Goal: Information Seeking & Learning: Check status

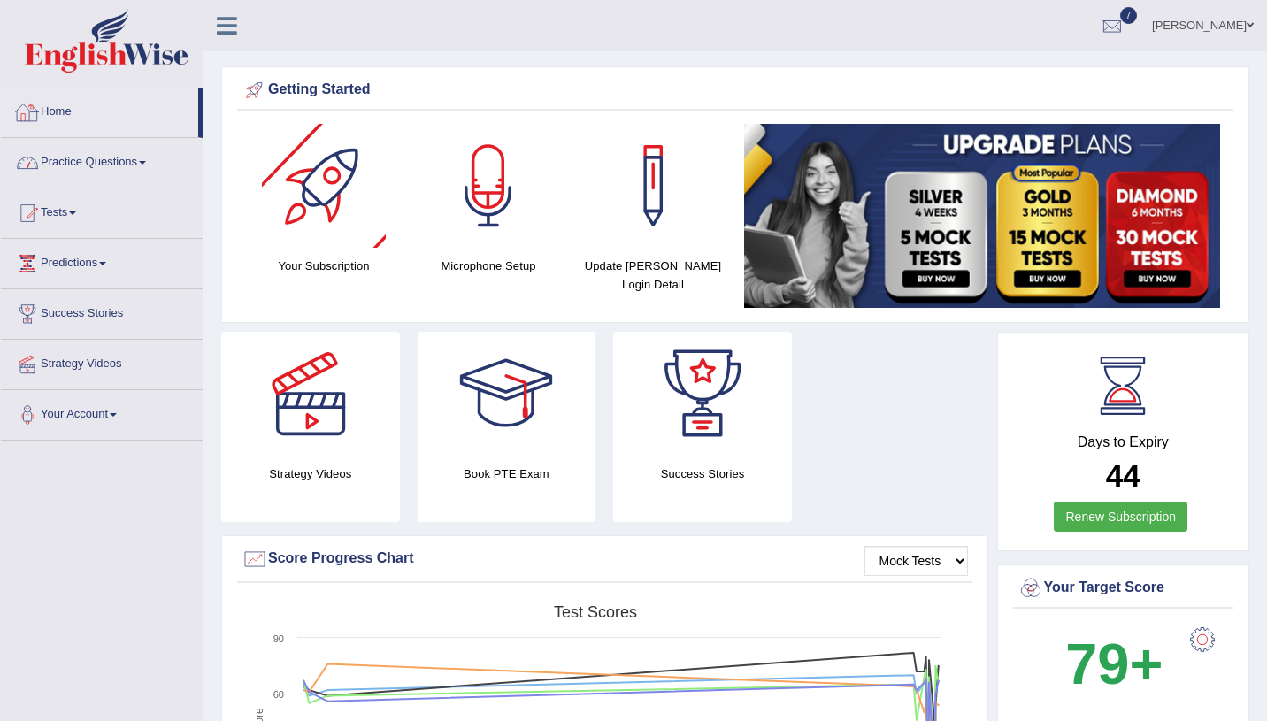
click at [73, 111] on link "Home" at bounding box center [99, 110] width 197 height 44
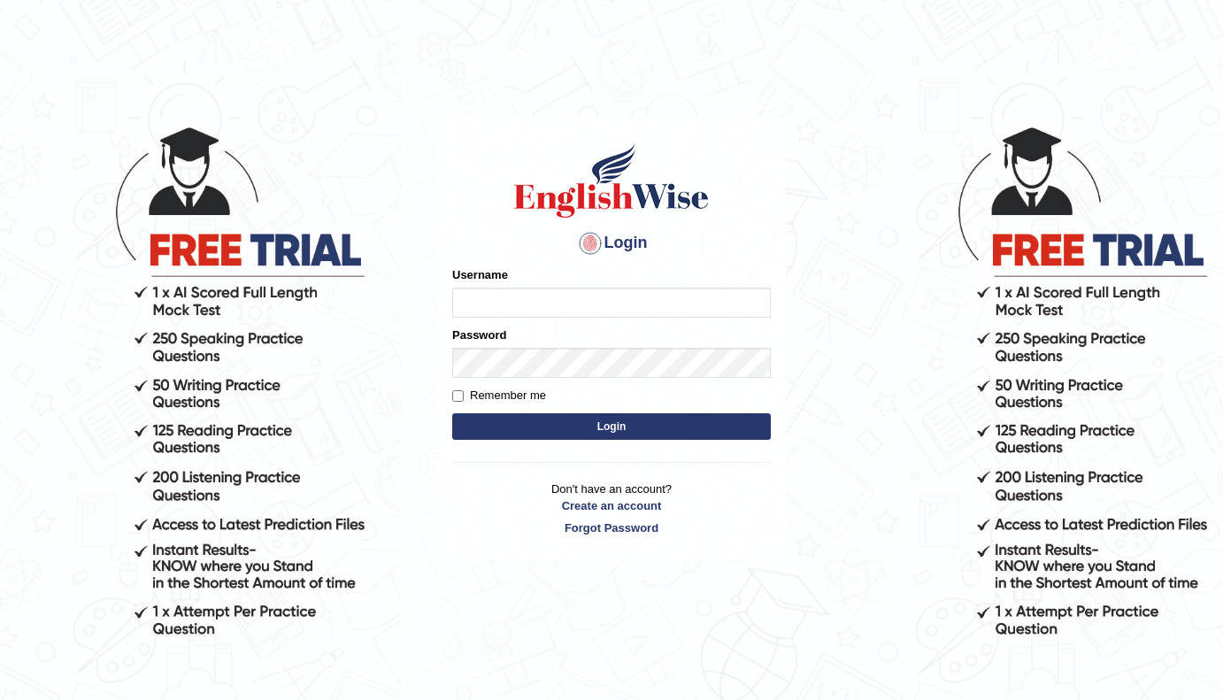
type input "[PERSON_NAME]"
click at [619, 432] on button "Login" at bounding box center [611, 426] width 319 height 27
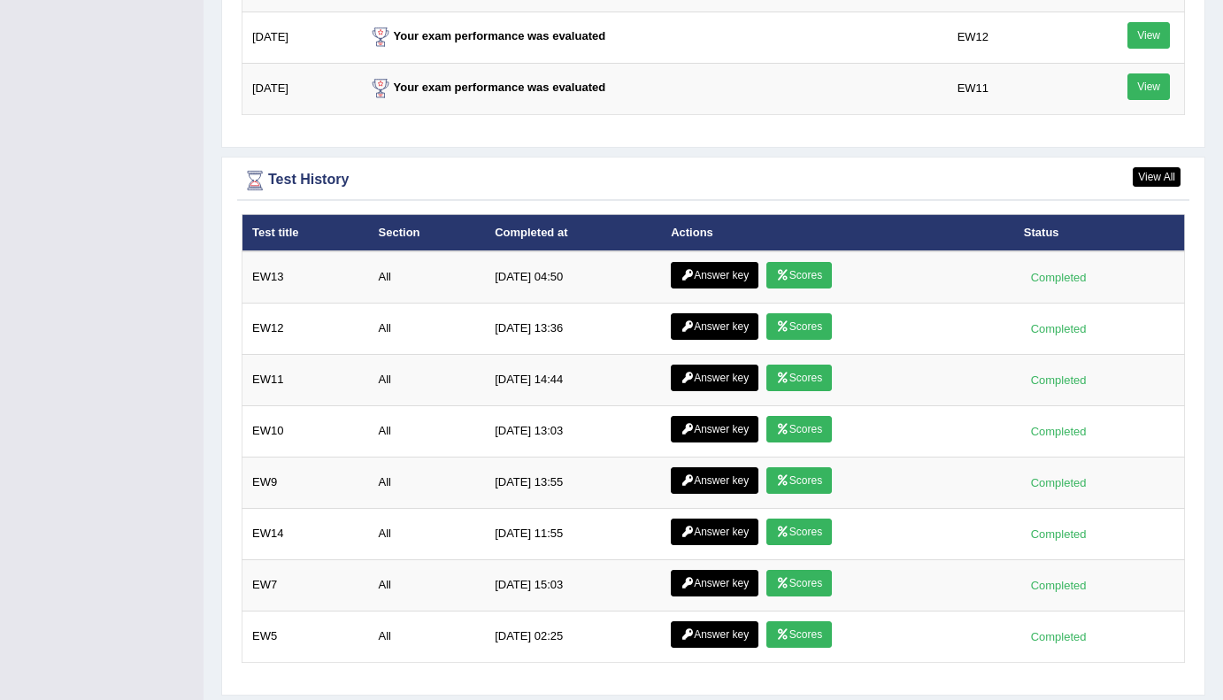
scroll to position [2440, 0]
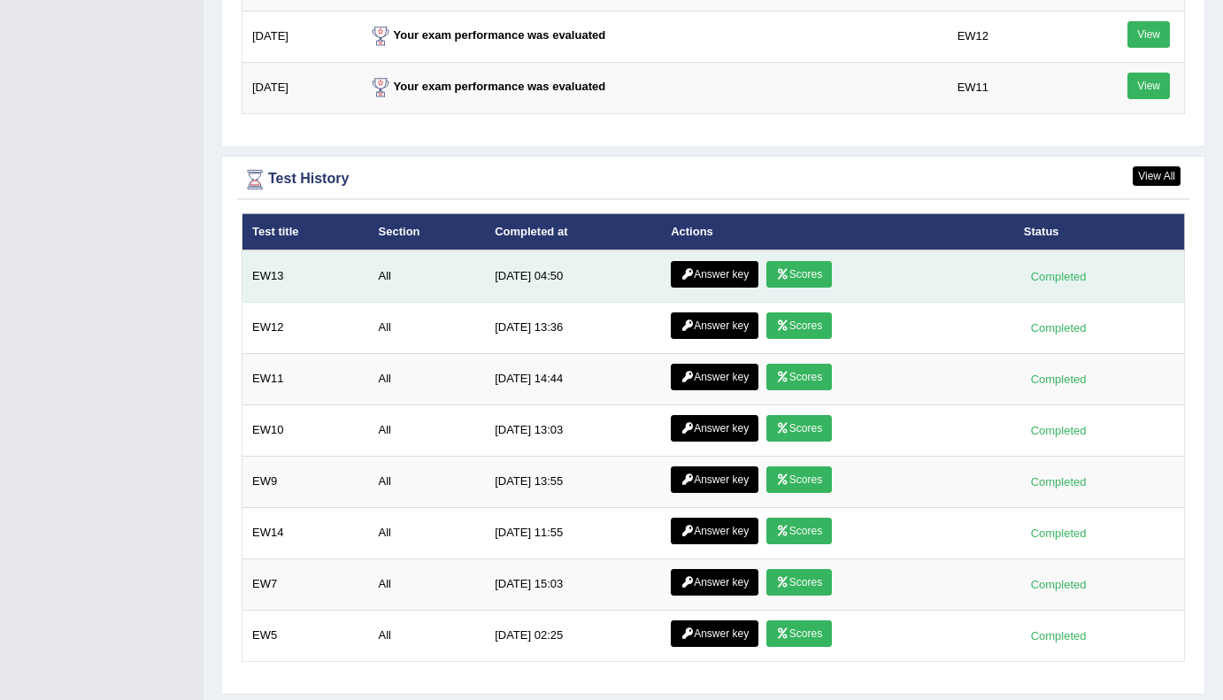
click at [824, 261] on link "Scores" at bounding box center [798, 274] width 65 height 27
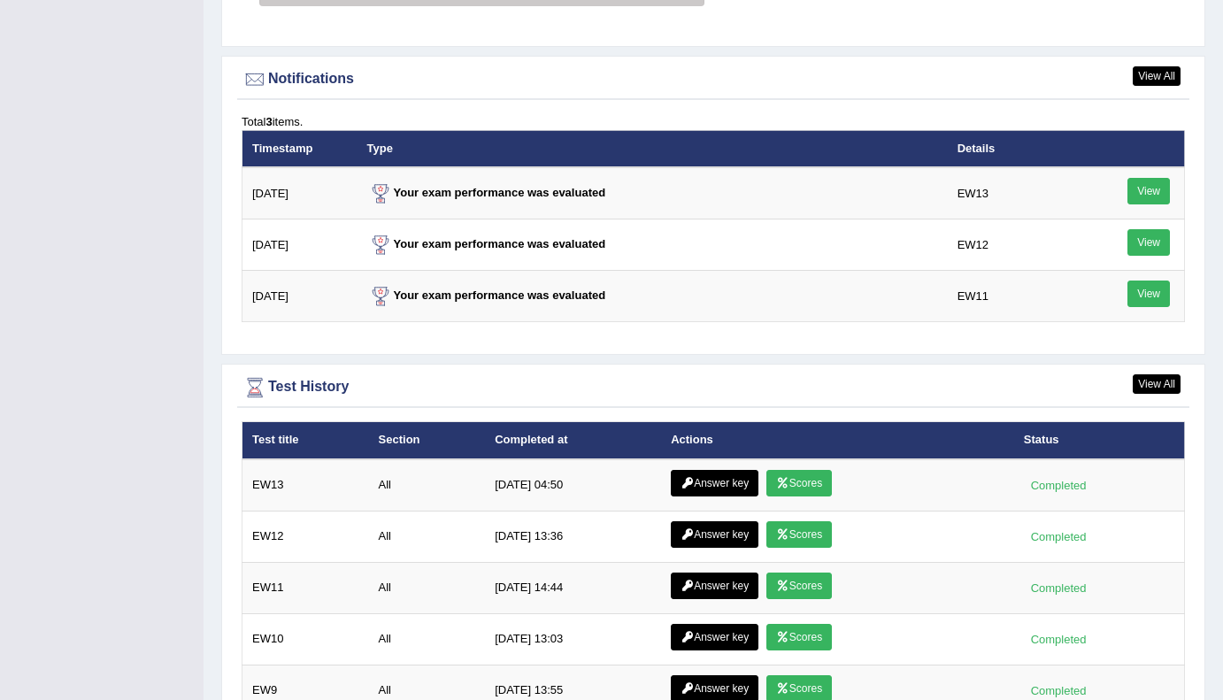
scroll to position [2358, 0]
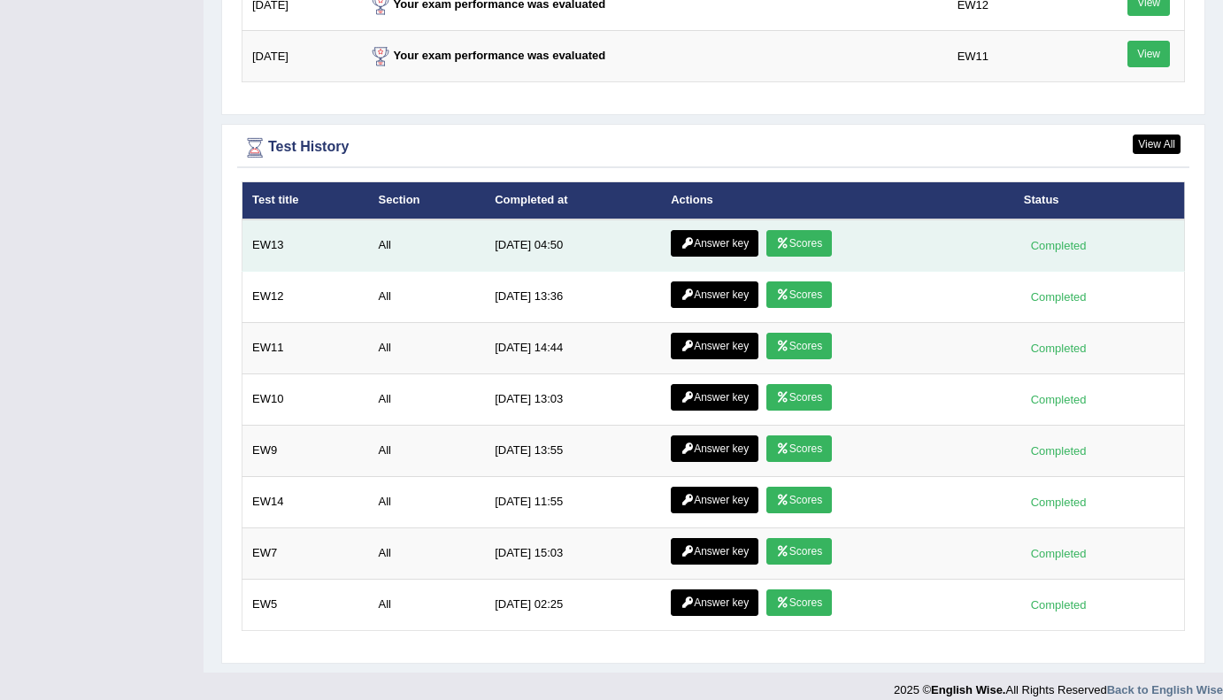
click at [715, 230] on link "Answer key" at bounding box center [715, 243] width 88 height 27
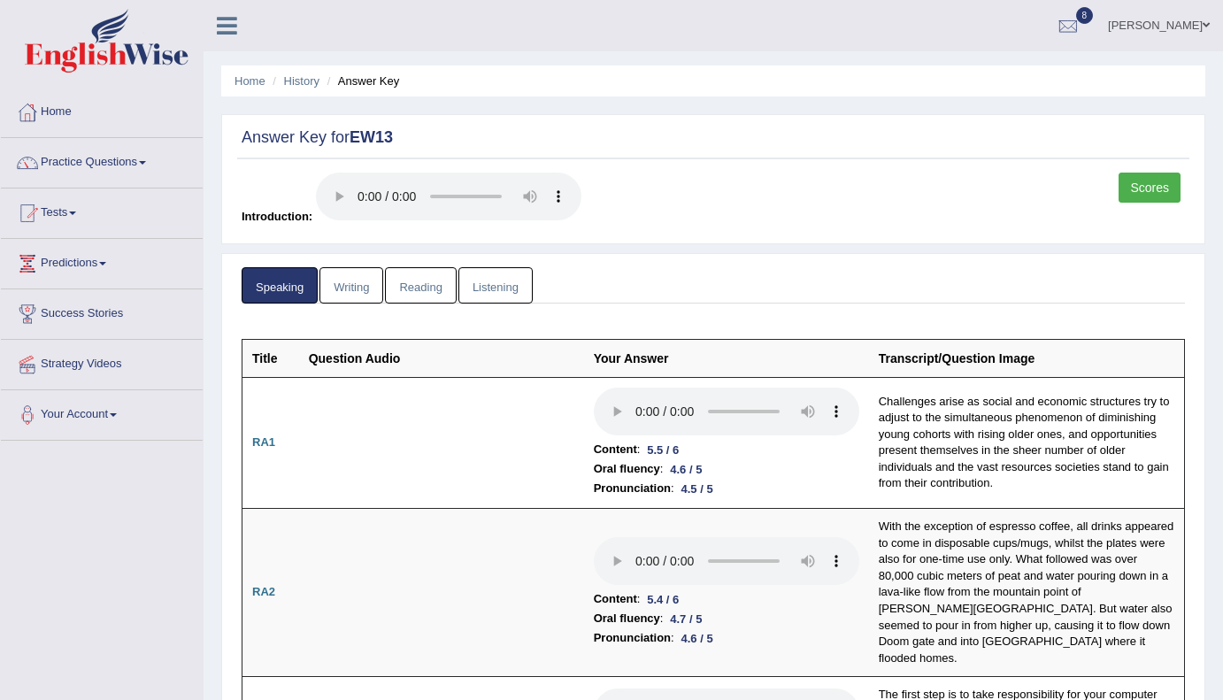
click at [350, 290] on link "Writing" at bounding box center [351, 285] width 64 height 36
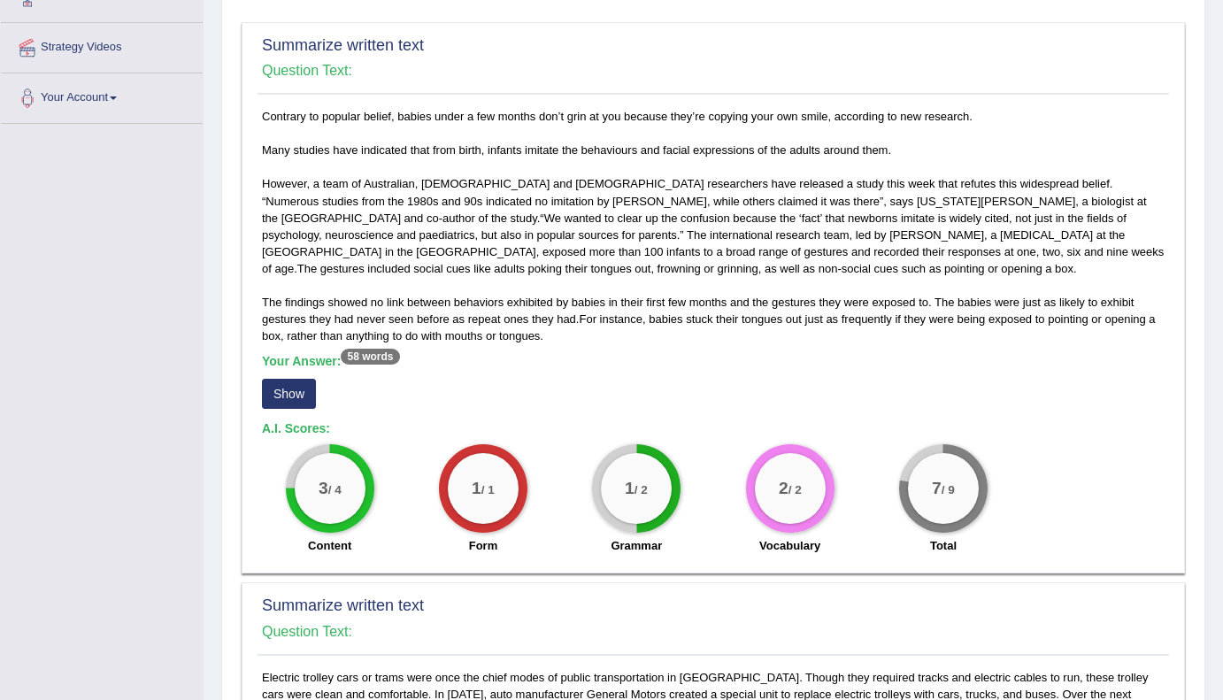
scroll to position [319, 0]
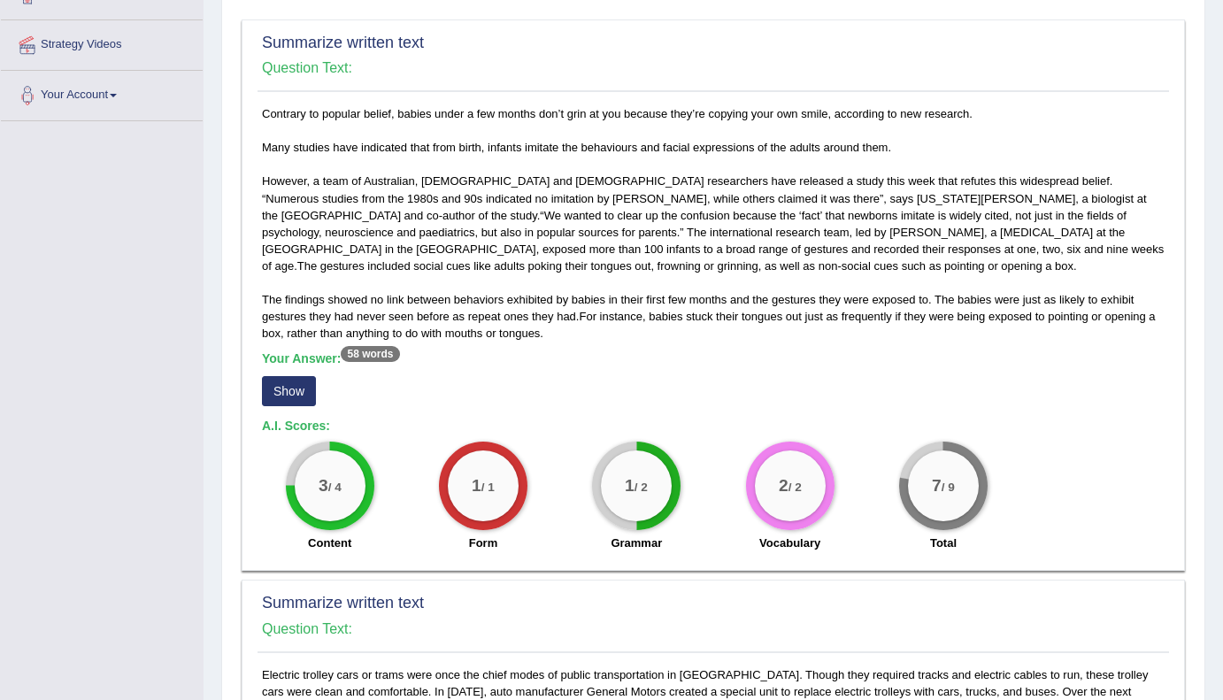
click at [289, 400] on button "Show" at bounding box center [289, 391] width 54 height 30
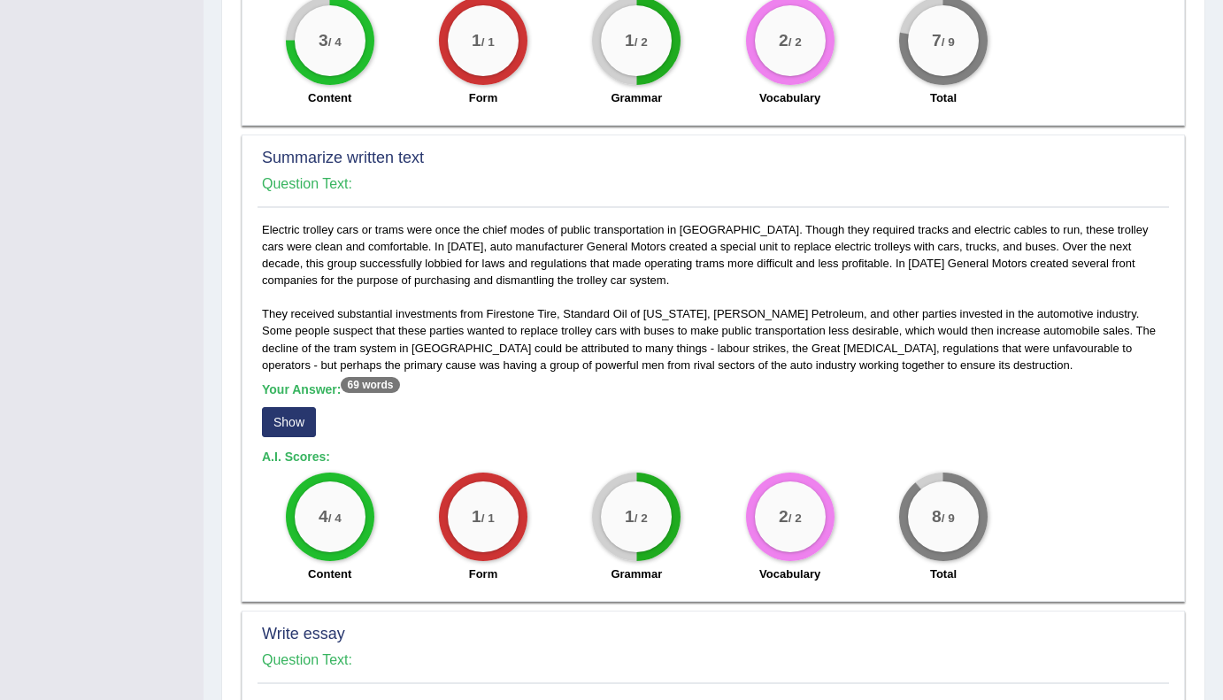
scroll to position [795, 0]
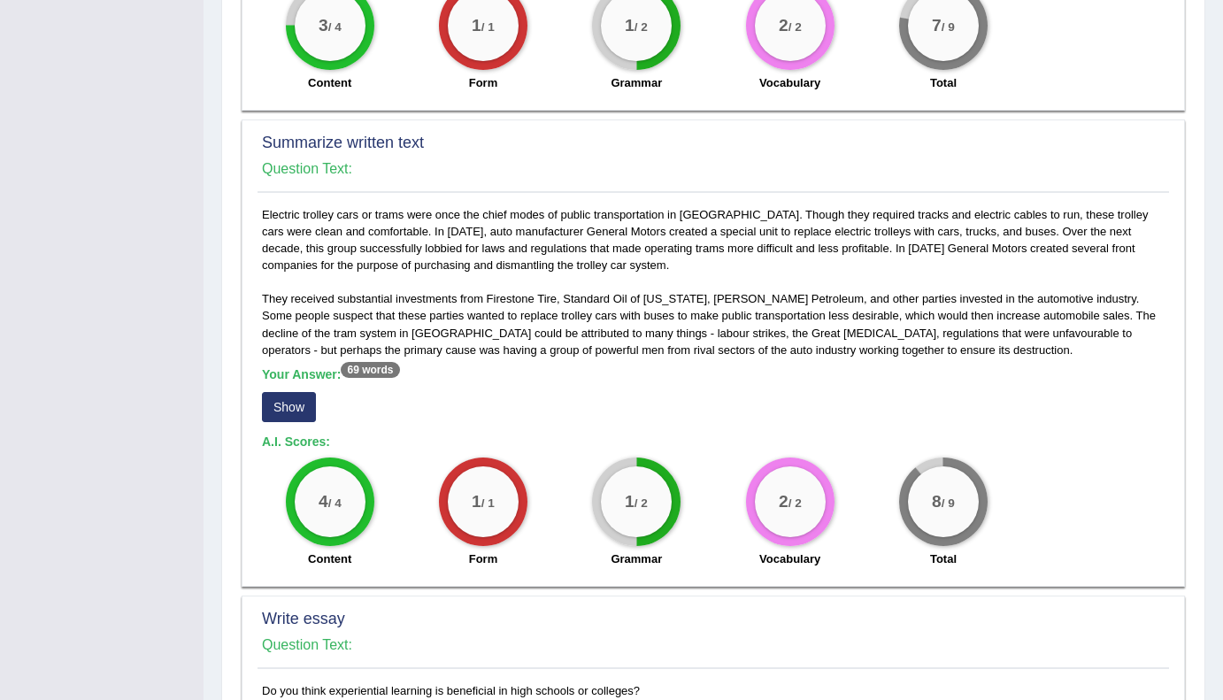
click at [273, 410] on button "Show" at bounding box center [289, 407] width 54 height 30
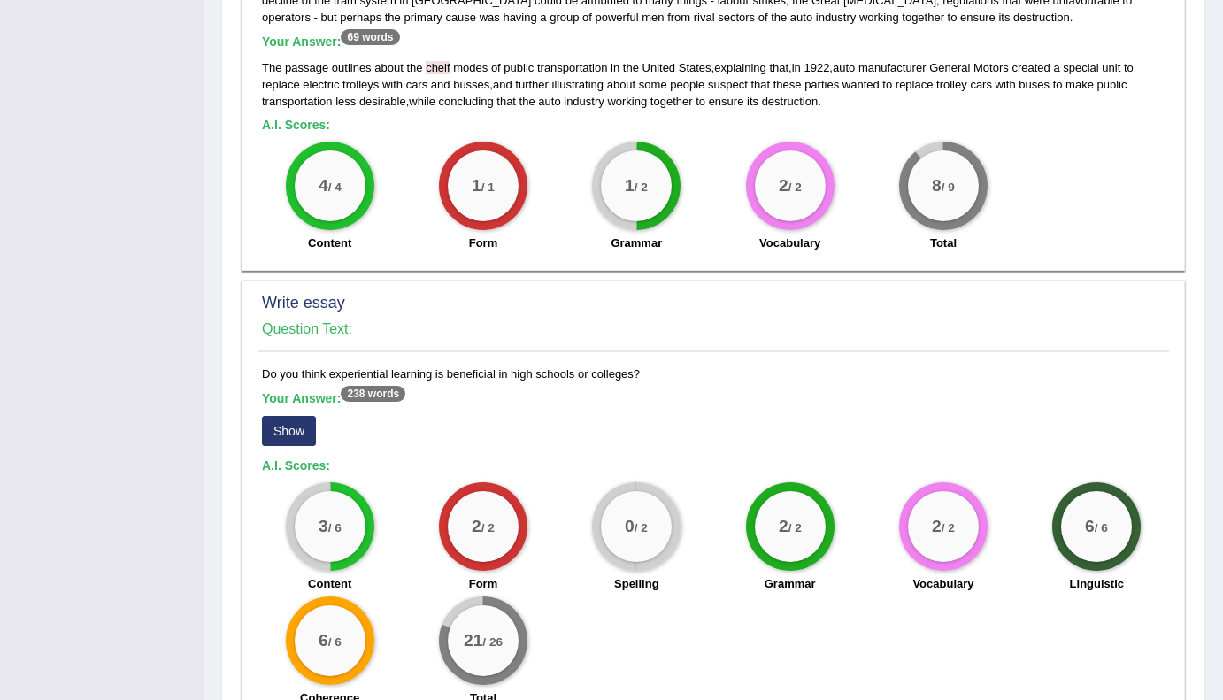
scroll to position [1236, 0]
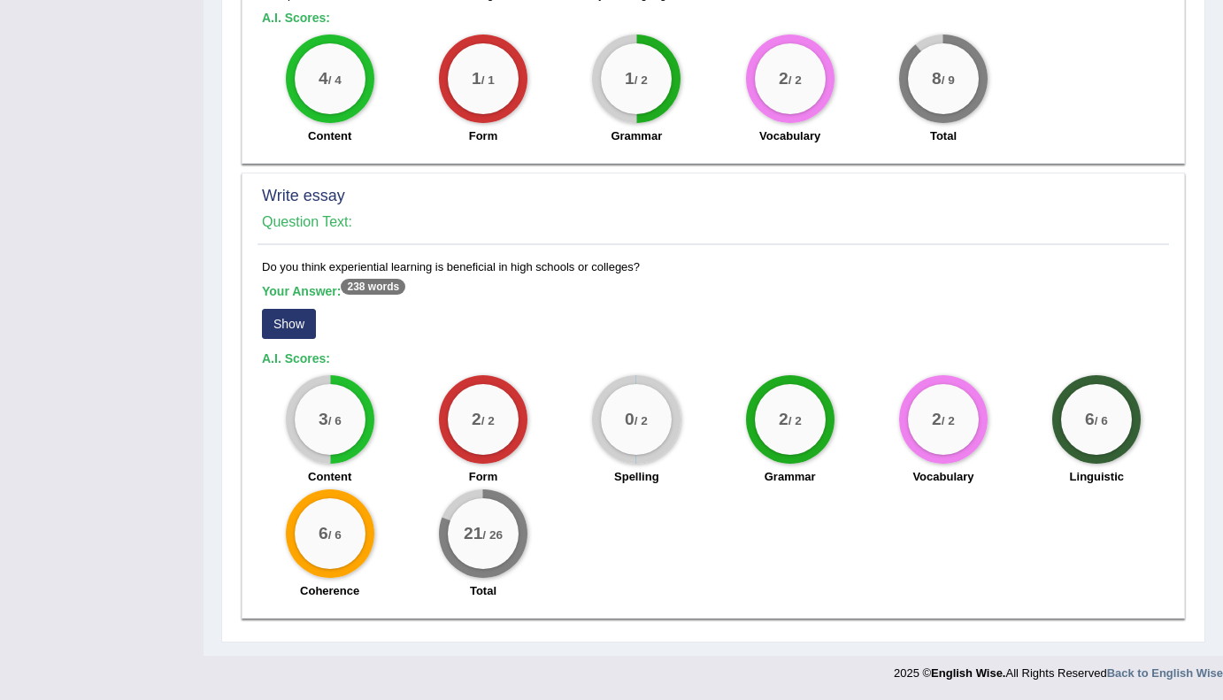
click at [308, 331] on button "Show" at bounding box center [289, 324] width 54 height 30
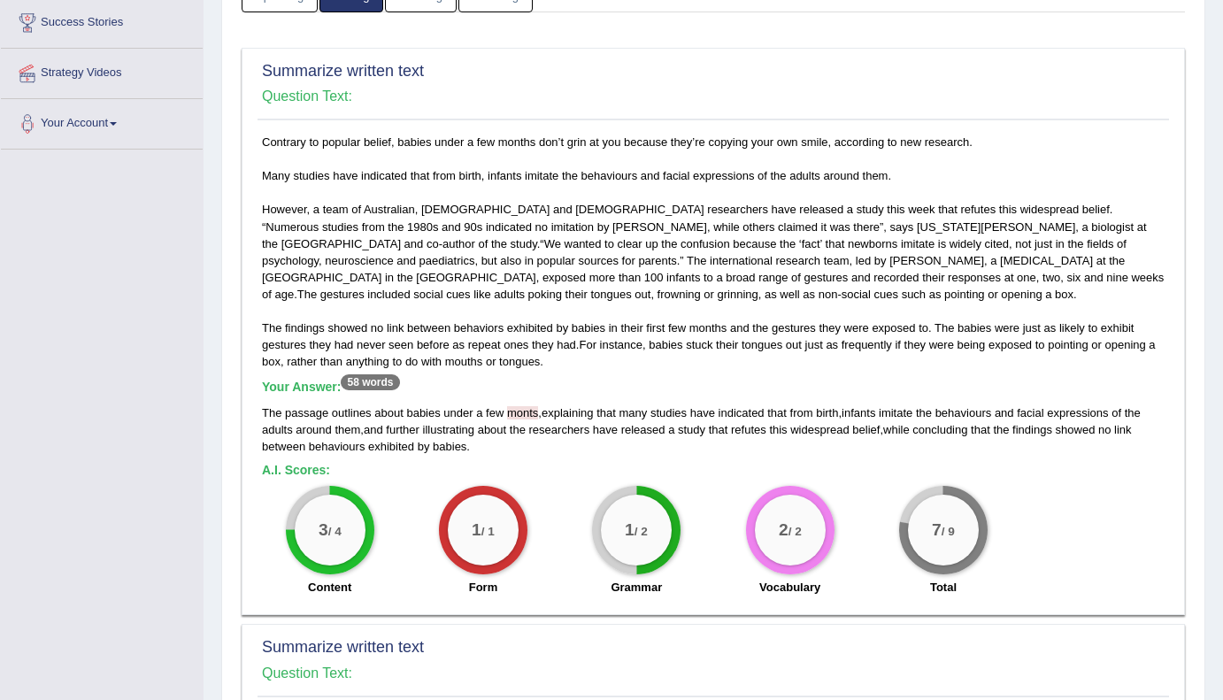
scroll to position [0, 0]
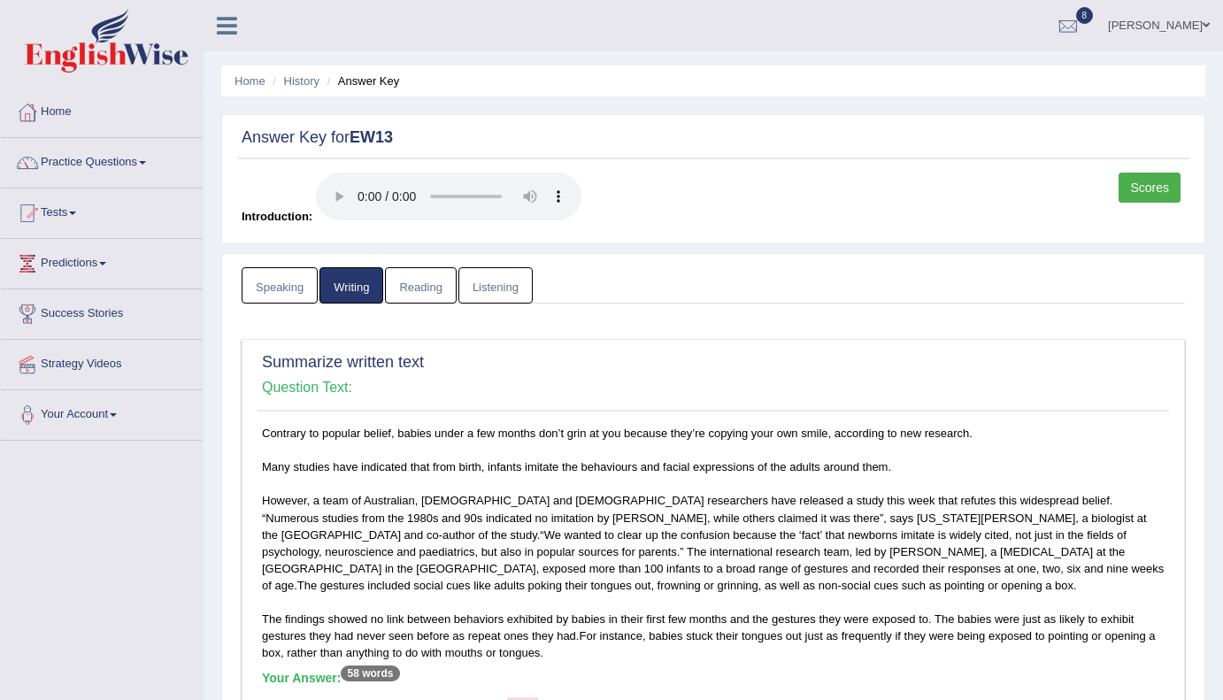
click at [415, 298] on link "Reading" at bounding box center [420, 285] width 71 height 36
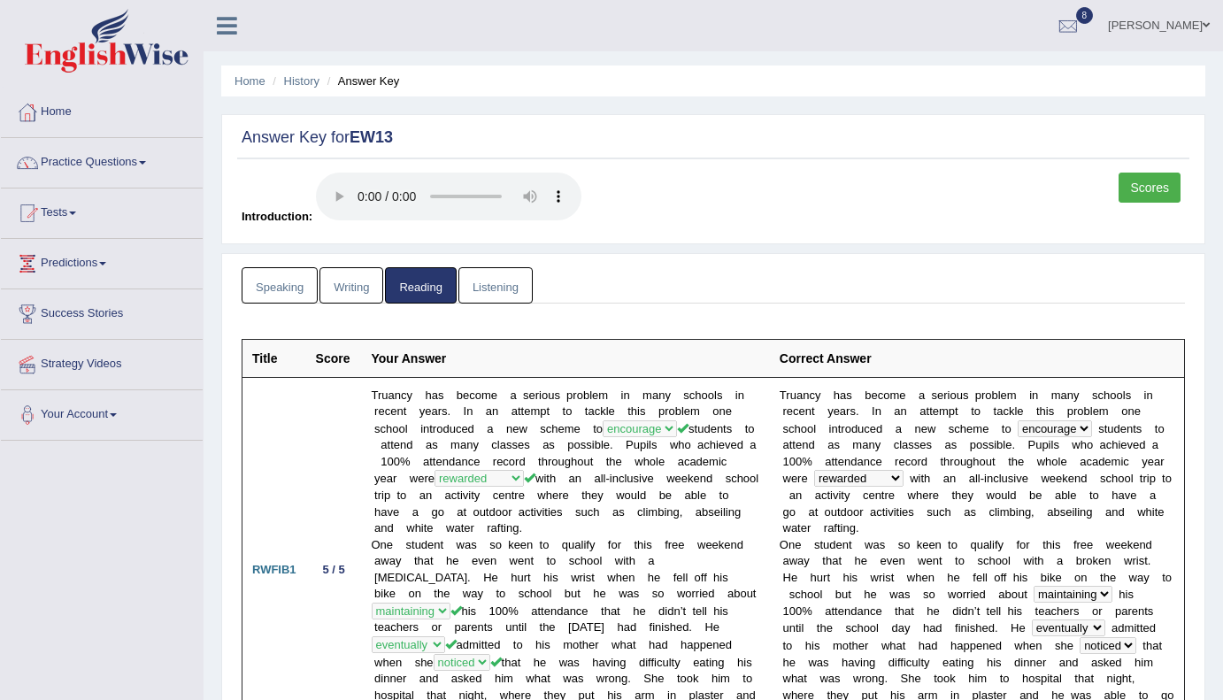
click at [495, 284] on link "Listening" at bounding box center [495, 285] width 74 height 36
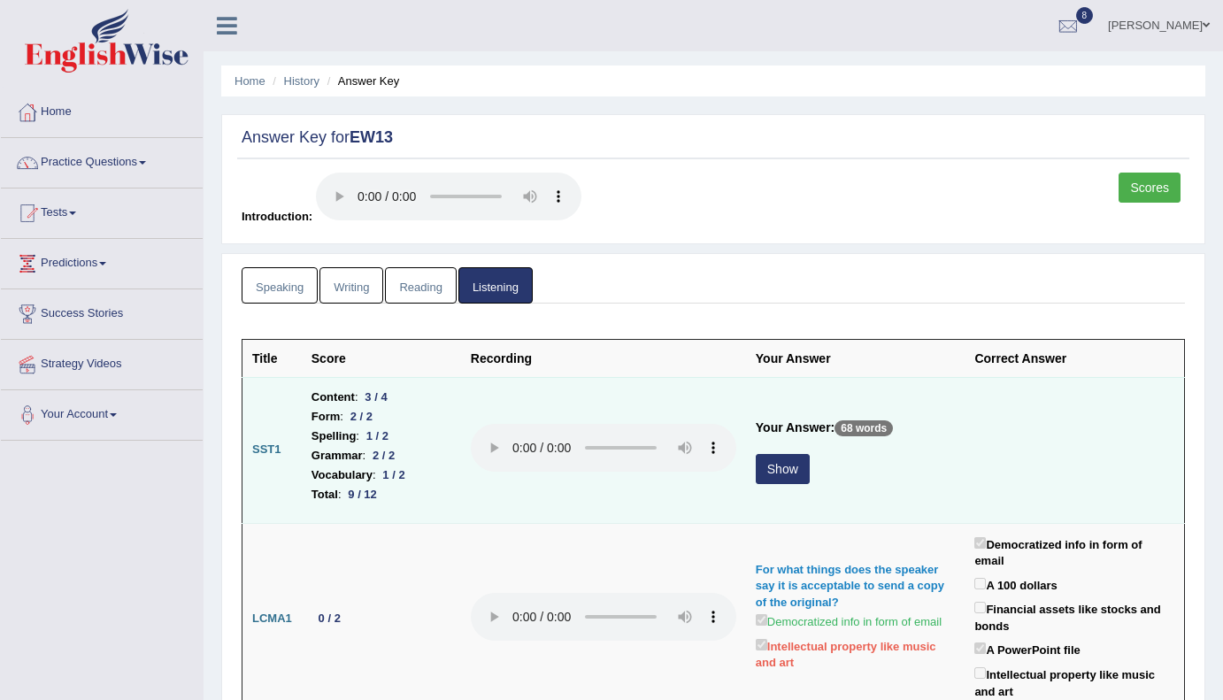
click at [775, 471] on button "Show" at bounding box center [783, 469] width 54 height 30
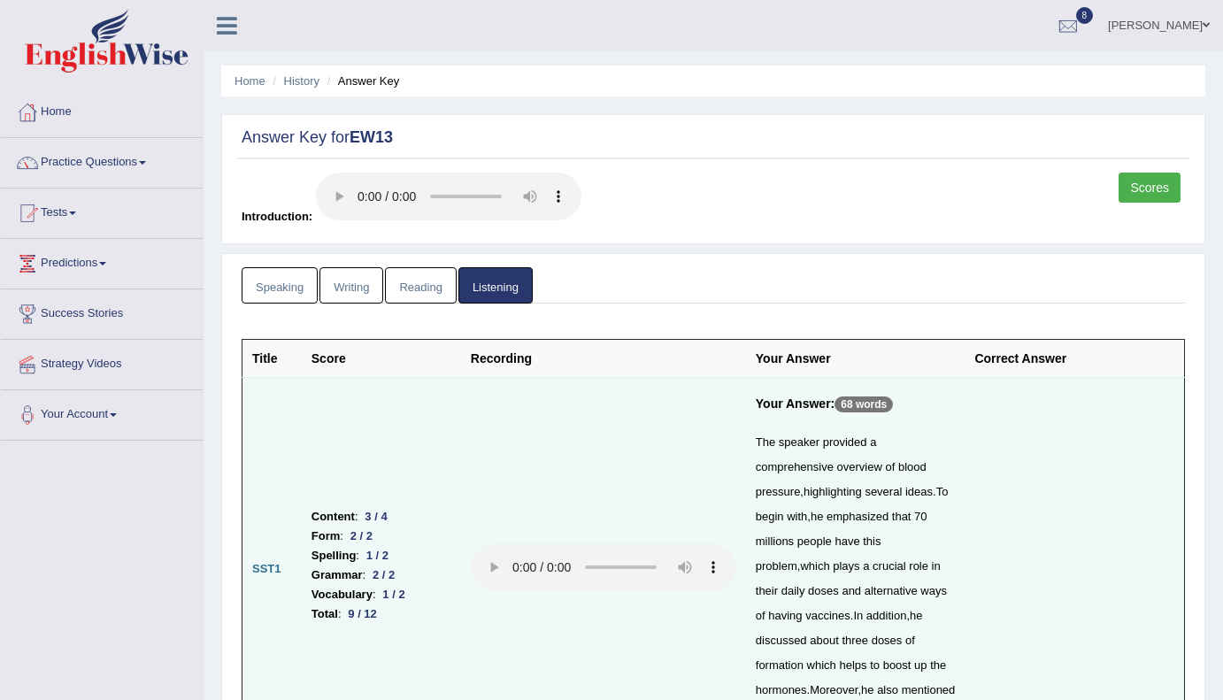
click at [262, 280] on link "Speaking" at bounding box center [280, 285] width 76 height 36
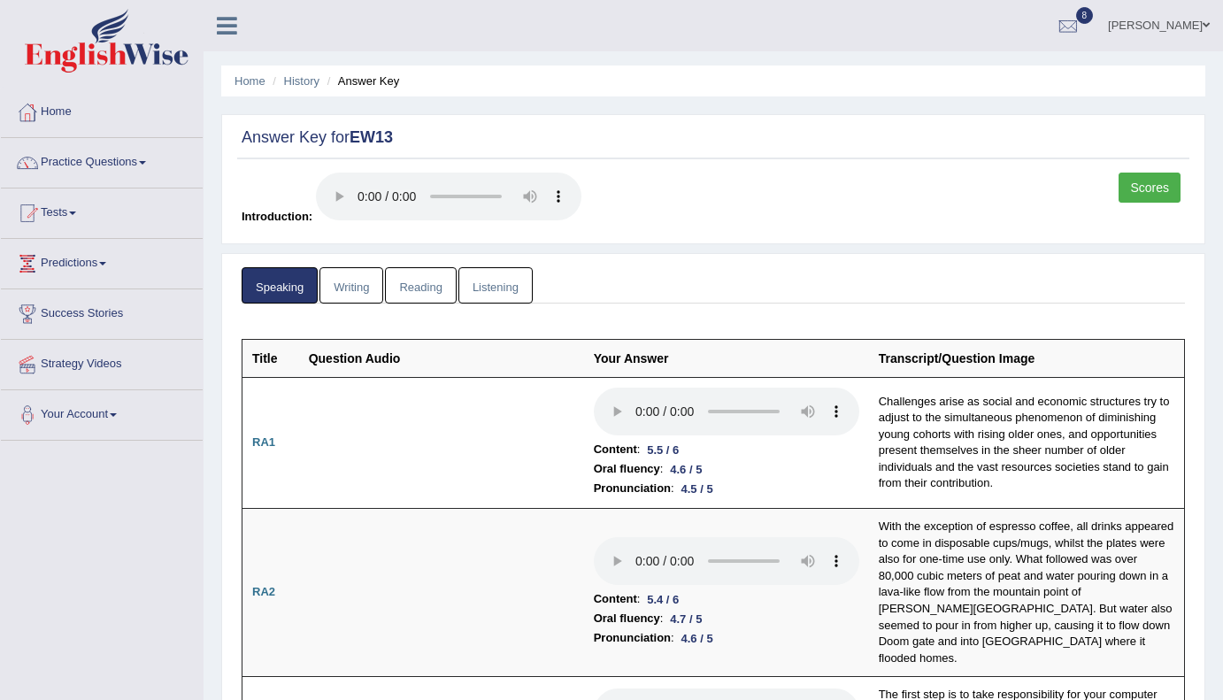
click at [1139, 196] on link "Scores" at bounding box center [1149, 188] width 62 height 30
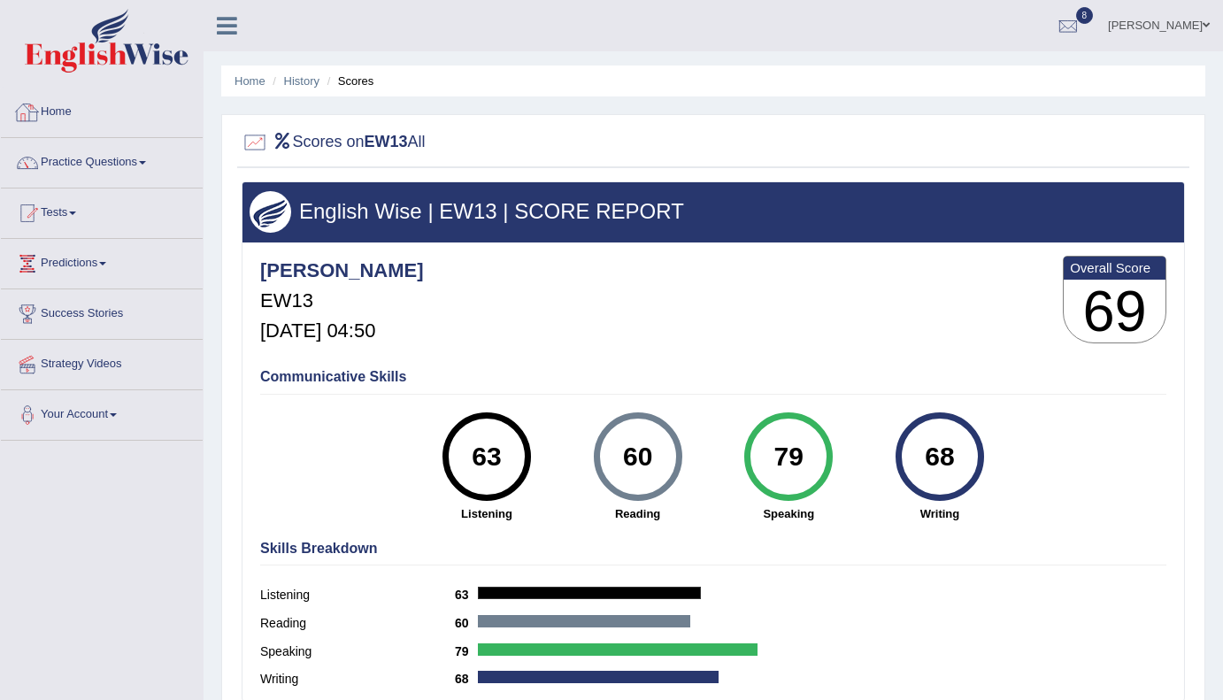
click at [79, 110] on link "Home" at bounding box center [102, 110] width 202 height 44
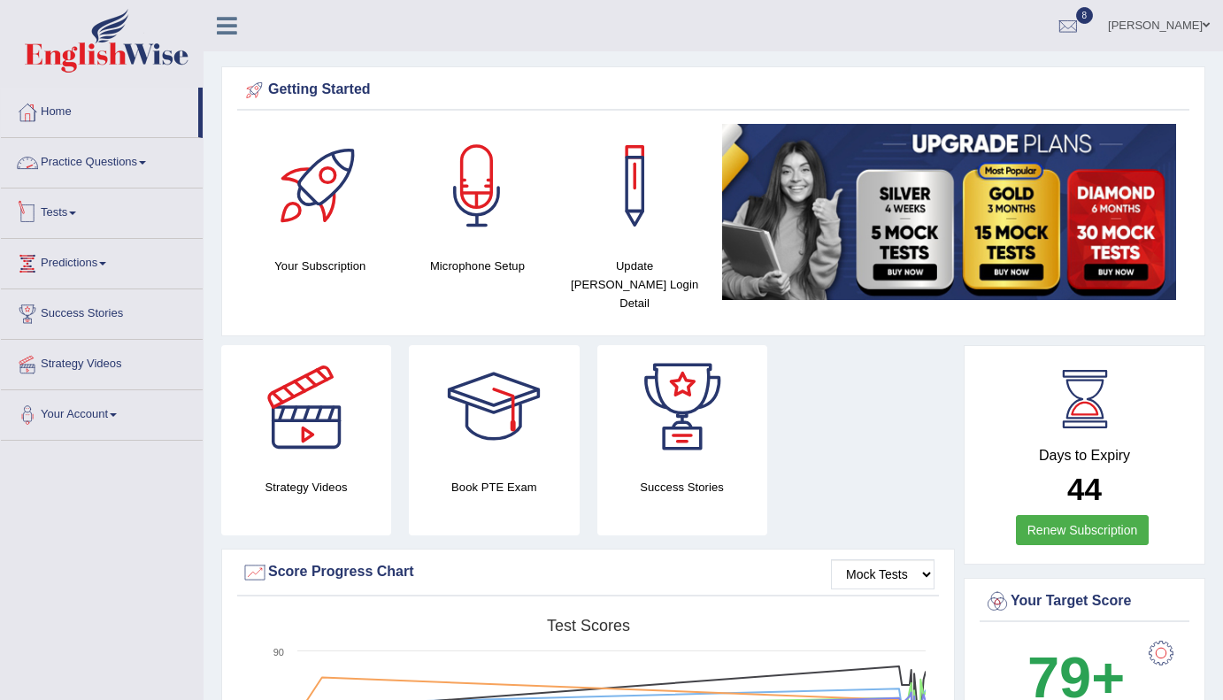
click at [85, 219] on link "Tests" at bounding box center [102, 210] width 202 height 44
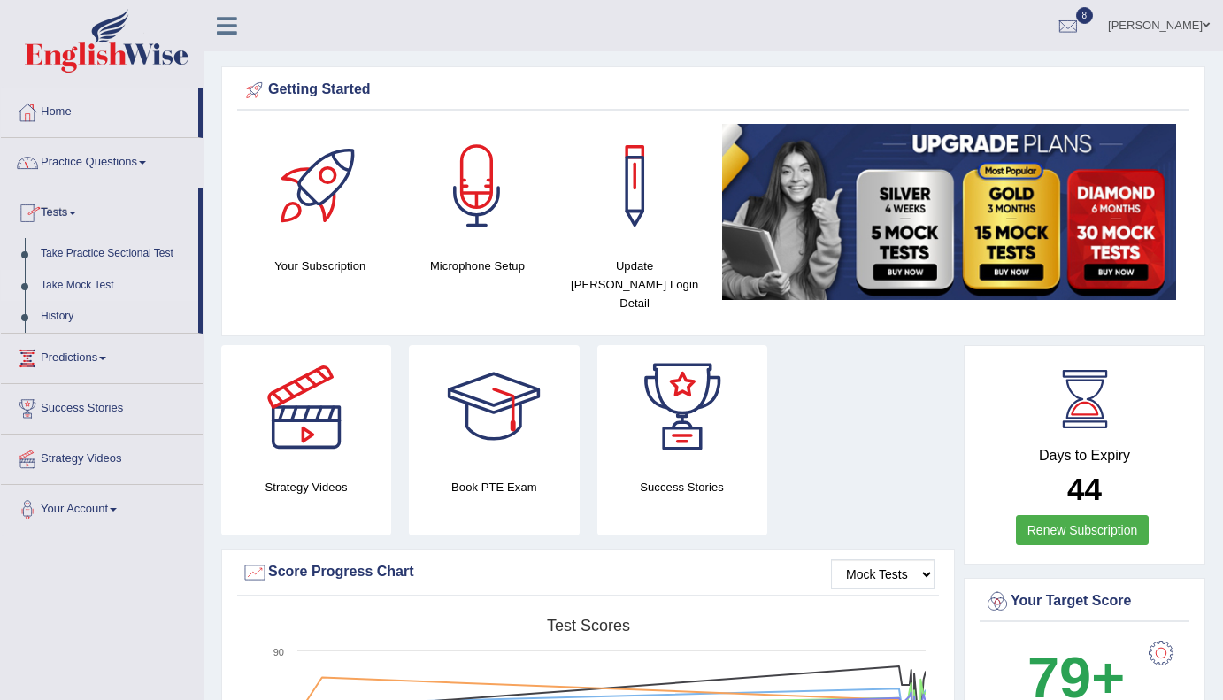
click at [95, 290] on link "Take Mock Test" at bounding box center [115, 286] width 165 height 32
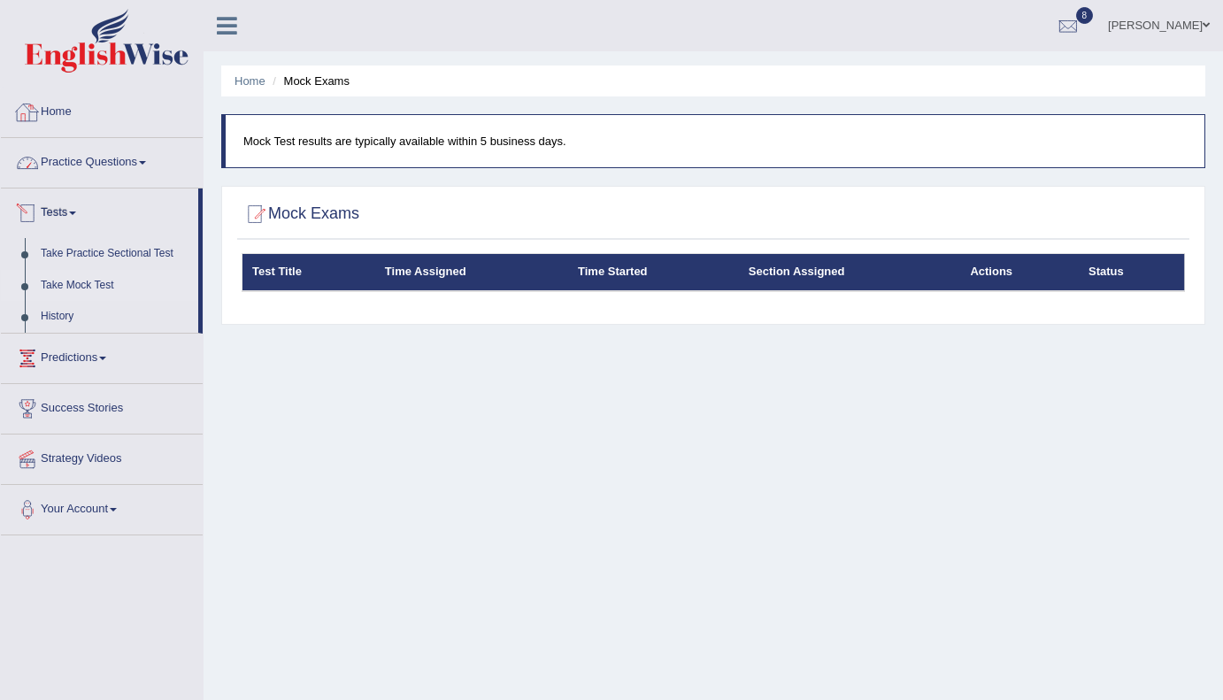
click at [55, 114] on link "Home" at bounding box center [102, 110] width 202 height 44
